Goal: Navigation & Orientation: Find specific page/section

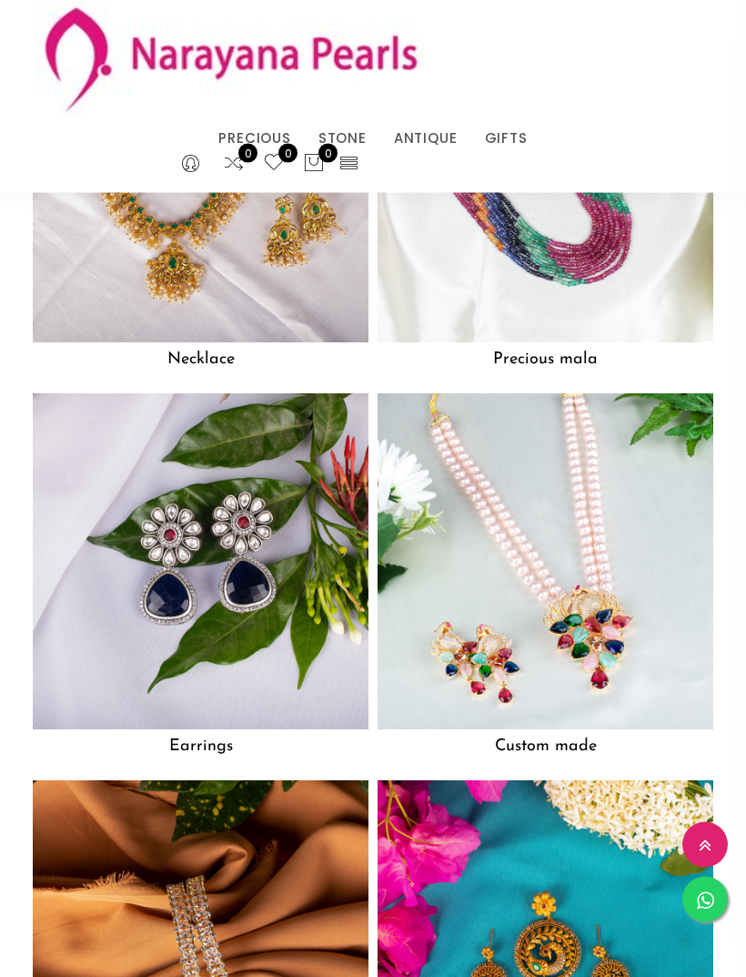
scroll to position [1969, 0]
click at [589, 630] on img at bounding box center [546, 561] width 336 height 336
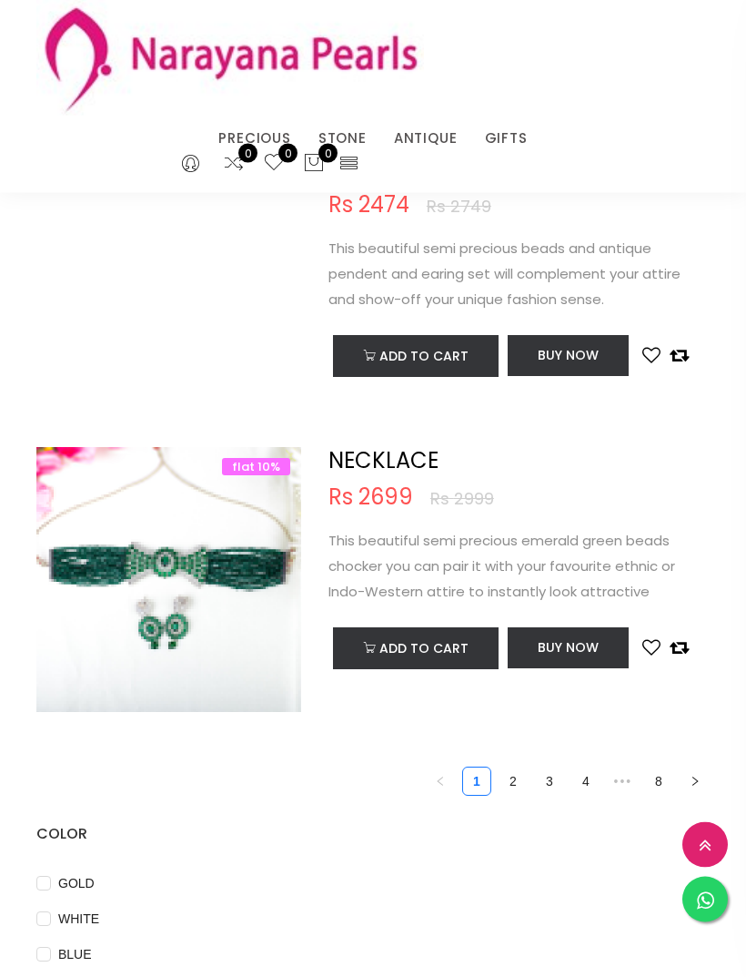
scroll to position [5684, 0]
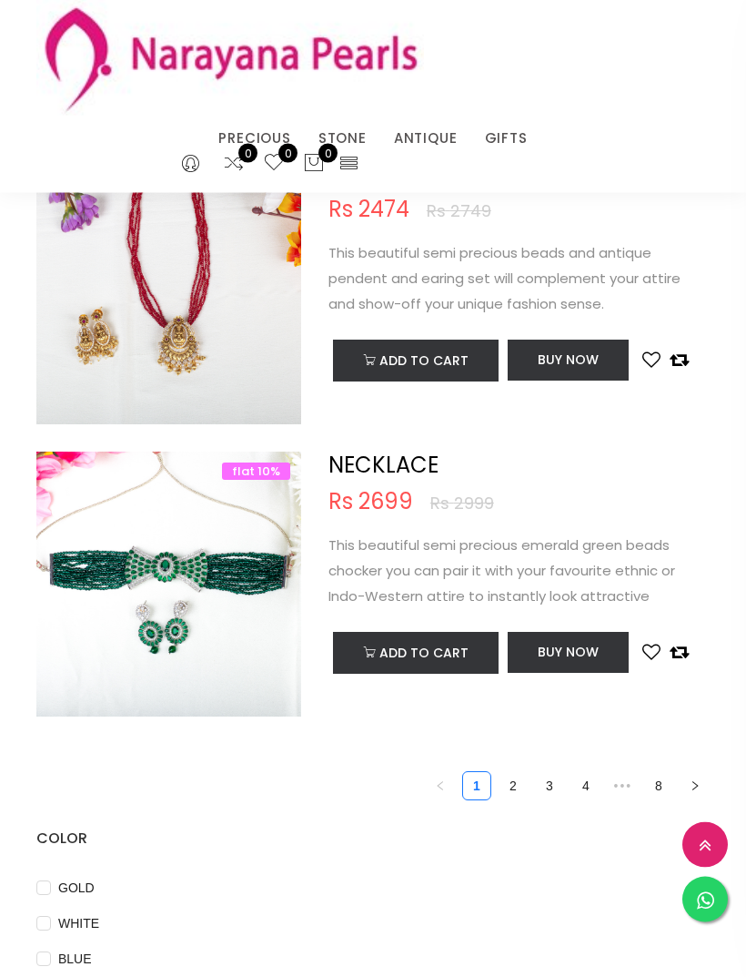
click at [359, 159] on icon at bounding box center [349, 162] width 21 height 21
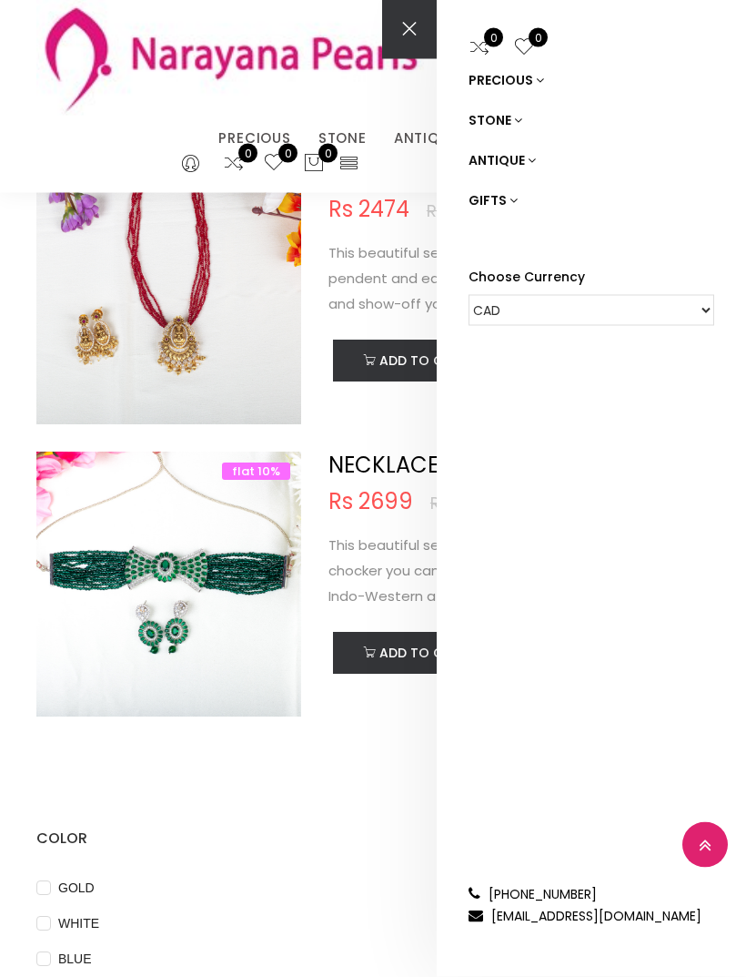
click at [510, 206] on icon at bounding box center [514, 200] width 8 height 13
click at [594, 288] on link "TRADITIONAL GIFTS" at bounding box center [602, 280] width 223 height 40
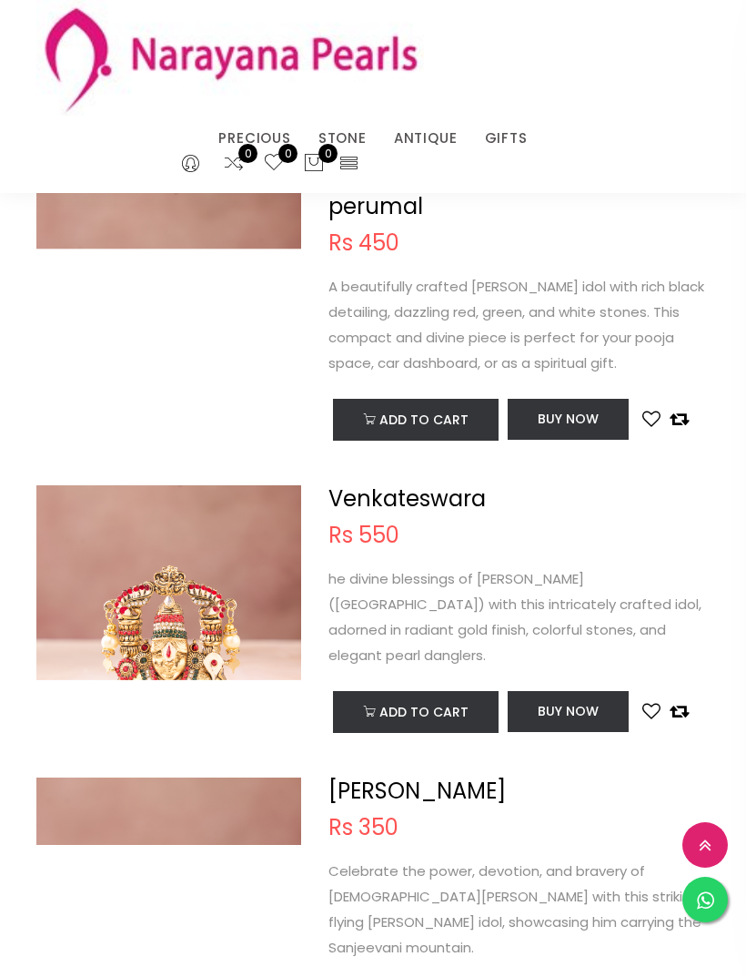
scroll to position [1907, 0]
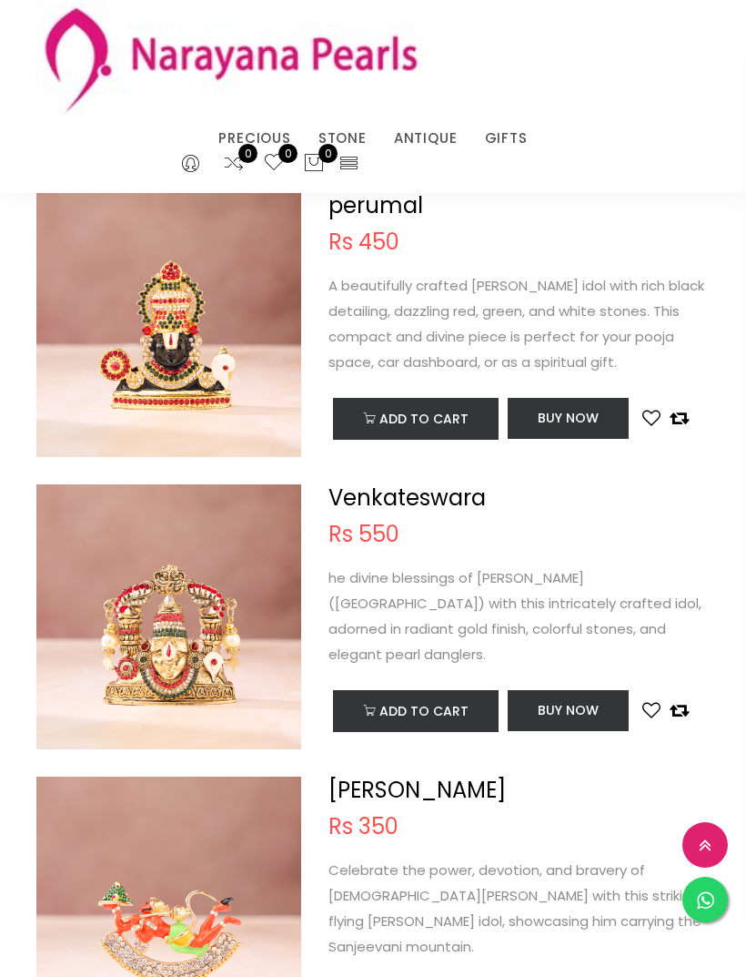
click at [357, 160] on icon at bounding box center [349, 162] width 21 height 21
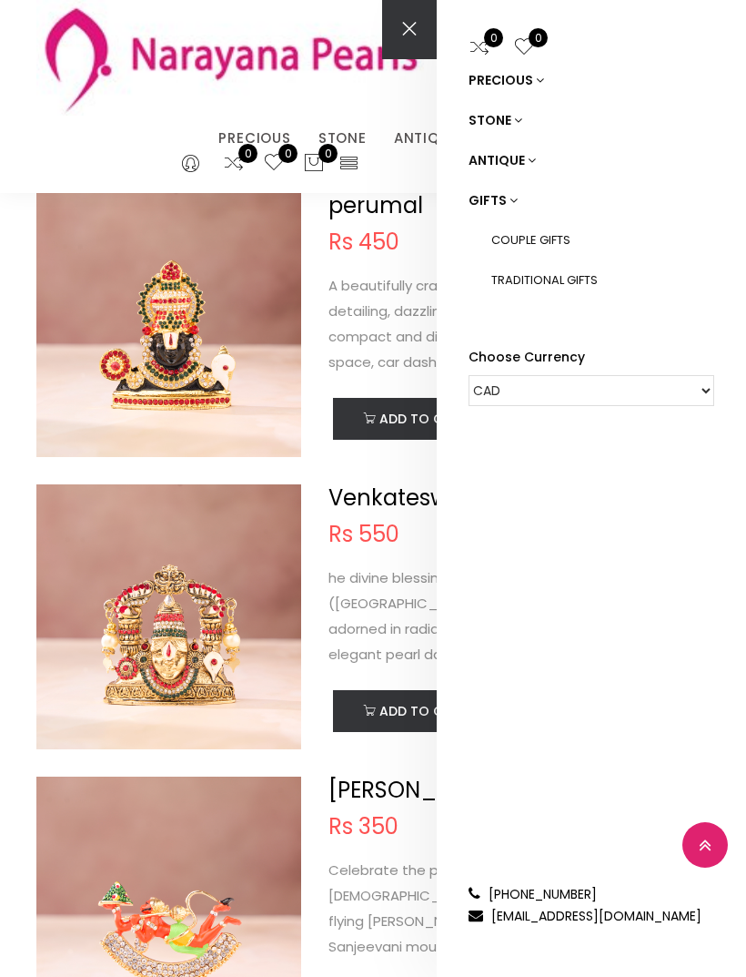
click at [547, 245] on link "COUPLE GIFTS" at bounding box center [602, 240] width 223 height 40
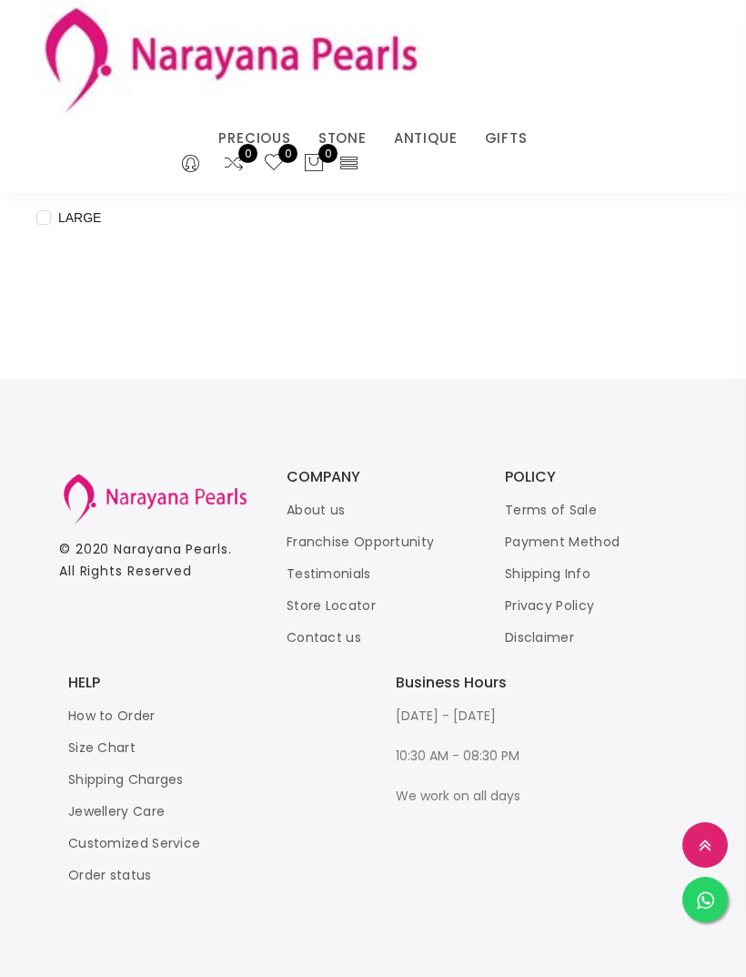
scroll to position [829, 0]
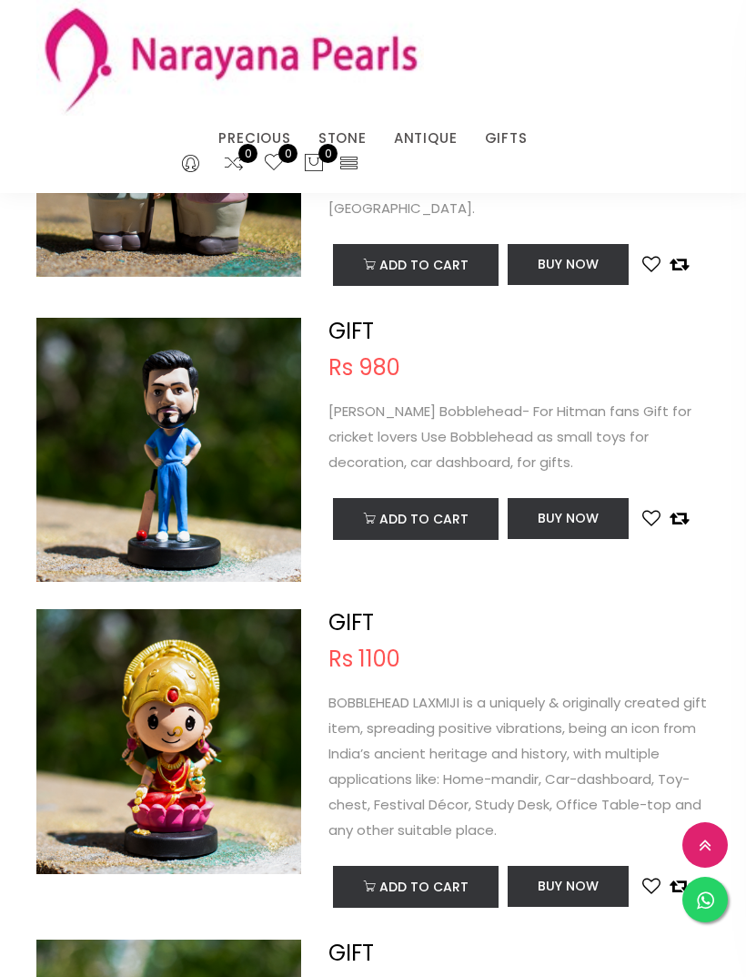
click at [350, 167] on icon at bounding box center [349, 162] width 21 height 21
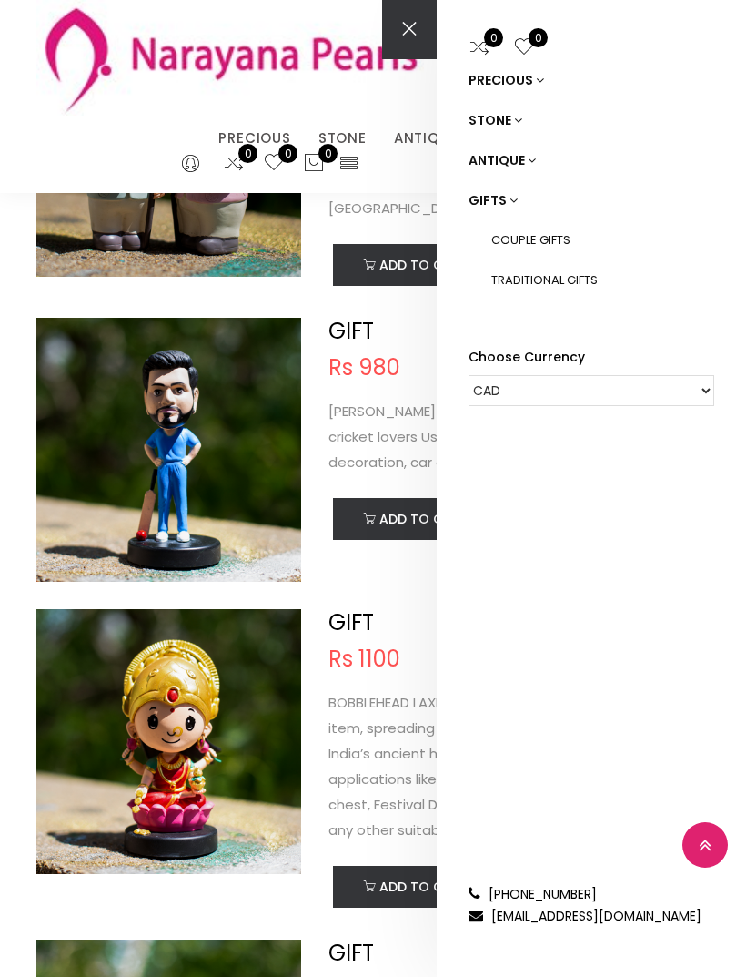
click at [523, 157] on link "ANTIQUE" at bounding box center [592, 160] width 246 height 40
click at [514, 116] on icon at bounding box center [518, 120] width 8 height 13
click at [532, 76] on link "PRECIOUS" at bounding box center [592, 80] width 246 height 40
click at [514, 203] on icon at bounding box center [518, 200] width 8 height 13
click at [539, 195] on link "NECKLACE" at bounding box center [602, 200] width 223 height 40
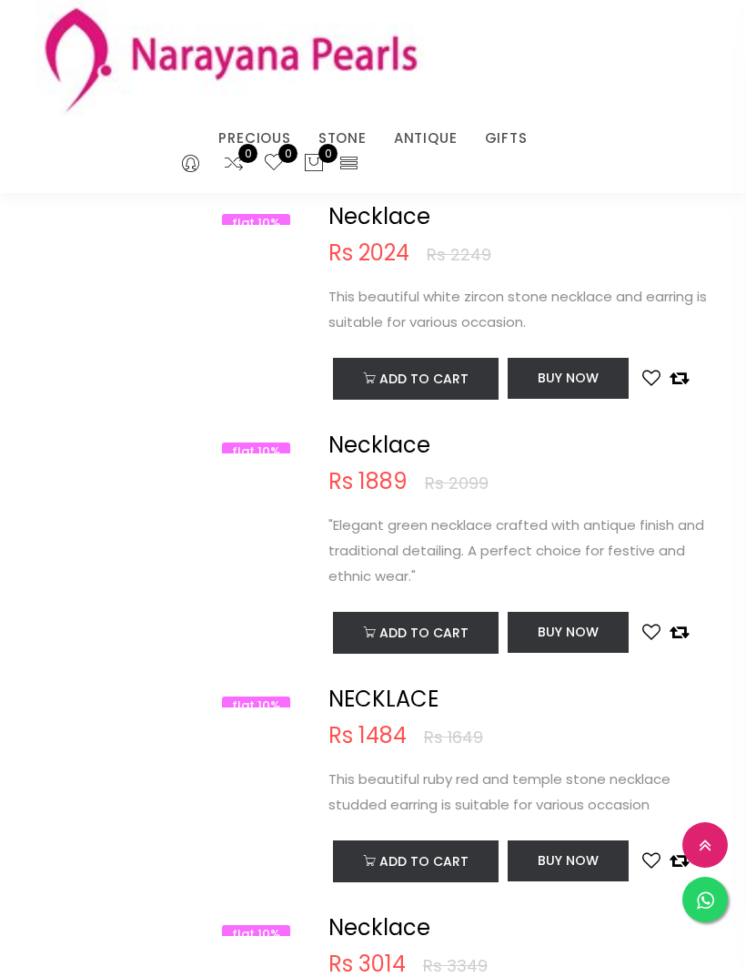
scroll to position [4438, 0]
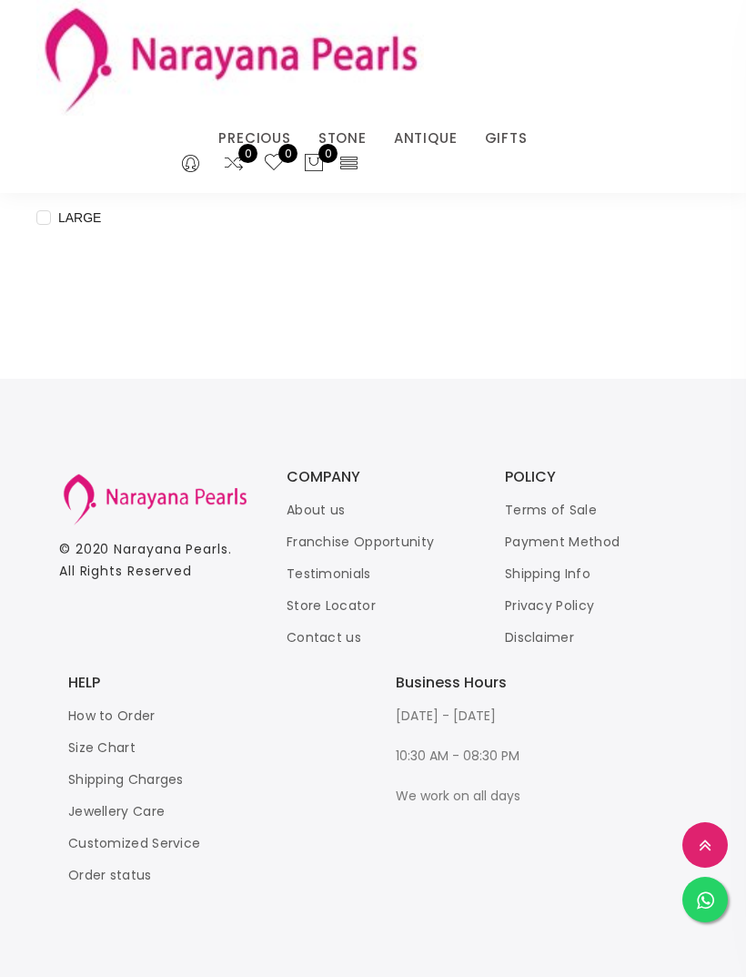
scroll to position [887, 0]
